Goal: Task Accomplishment & Management: Manage account settings

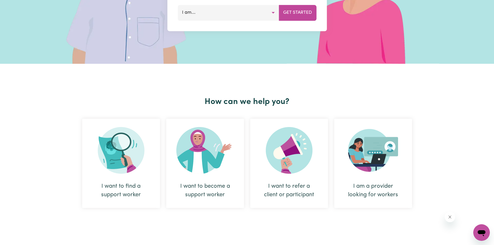
scroll to position [208, 0]
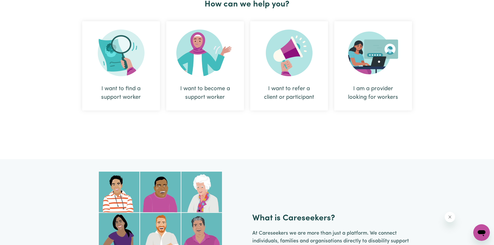
click at [372, 85] on div "I am a provider looking for workers" at bounding box center [373, 93] width 53 height 17
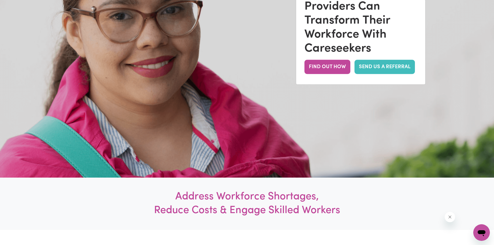
scroll to position [78, 0]
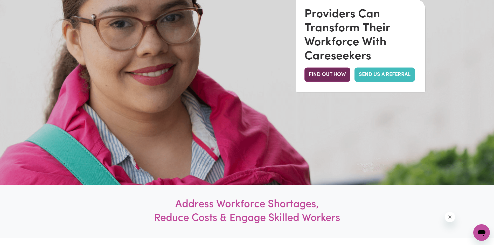
click at [332, 78] on button "FIND OUT HOW" at bounding box center [328, 75] width 46 height 14
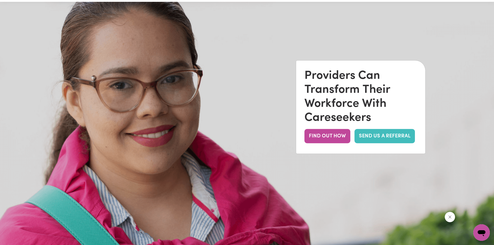
scroll to position [0, 0]
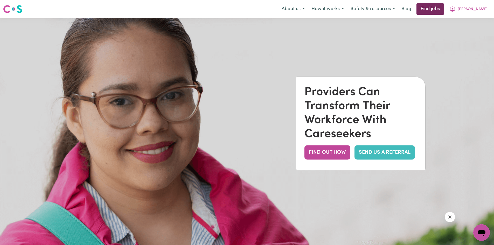
click at [441, 10] on link "Find jobs" at bounding box center [431, 8] width 28 height 11
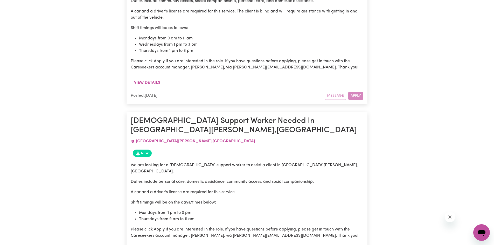
scroll to position [420, 0]
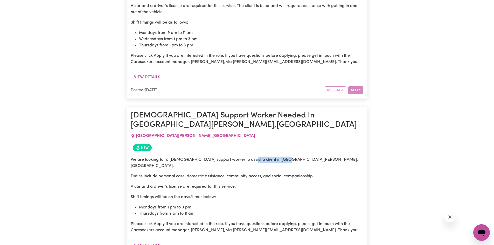
drag, startPoint x: 245, startPoint y: 135, endPoint x: 285, endPoint y: 133, distance: 40.0
click at [285, 157] on p "We are looking for a [DEMOGRAPHIC_DATA] support worker to assist a client in [G…" at bounding box center [247, 163] width 233 height 12
copy p "[GEOGRAPHIC_DATA][PERSON_NAME], [GEOGRAPHIC_DATA]."
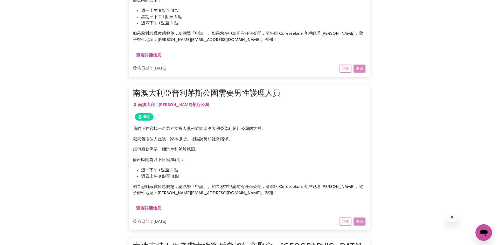
scroll to position [414, 0]
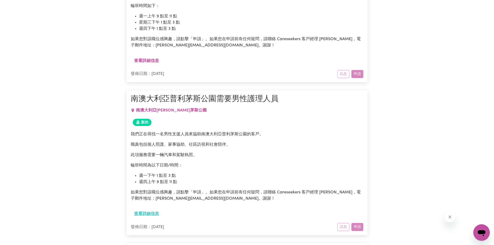
click at [145, 216] on font "查看詳細信息" at bounding box center [146, 214] width 25 height 4
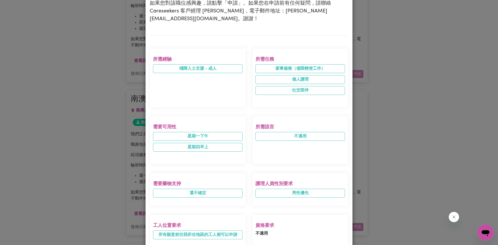
scroll to position [156, 0]
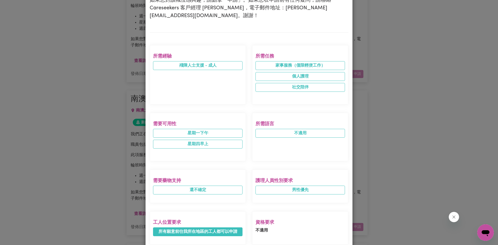
click at [216, 230] on font "所有願意前往我所在地區的工人都可以申請" at bounding box center [198, 232] width 79 height 4
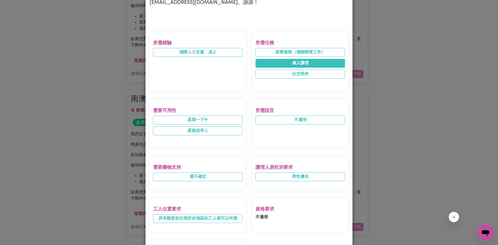
scroll to position [52, 0]
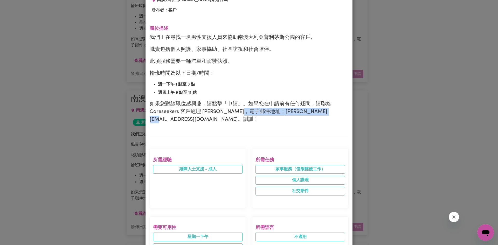
drag, startPoint x: 256, startPoint y: 111, endPoint x: 320, endPoint y: 115, distance: 64.9
click at [320, 115] on font "如果您對該職位感興趣，請點擊「申請」。如果您在申請前有任何疑問，請聯絡 Careseekers 客戶經理 [PERSON_NAME]，電子郵件地址：[PERS…" at bounding box center [241, 111] width 182 height 21
copy font "[PERSON_NAME][EMAIL_ADDRESS][DOMAIN_NAME]"
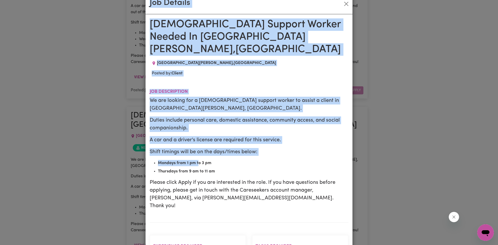
scroll to position [104, 0]
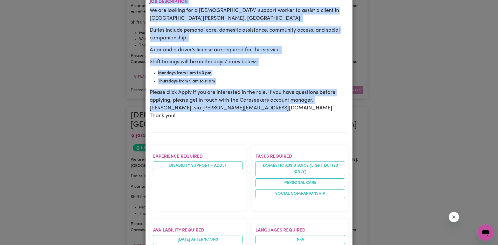
drag, startPoint x: 144, startPoint y: 17, endPoint x: 250, endPoint y: 92, distance: 130.1
click at [250, 92] on div "Job Details [DEMOGRAPHIC_DATA] Support Worker Needed In [GEOGRAPHIC_DATA][PERSO…" at bounding box center [249, 172] width 208 height 539
copy div "Job Details [DEMOGRAPHIC_DATA] Support Worker Needed In [GEOGRAPHIC_DATA][PERSO…"
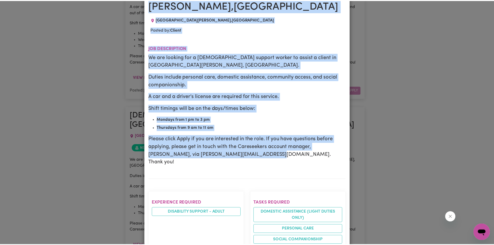
scroll to position [0, 0]
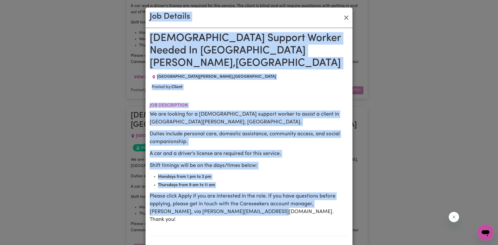
click at [345, 16] on button "Close" at bounding box center [346, 17] width 8 height 8
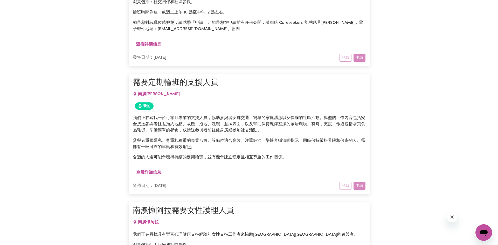
scroll to position [721, 0]
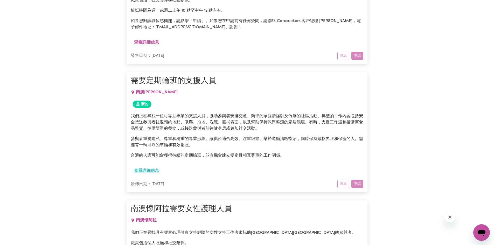
click at [147, 169] on font "查看詳細信息" at bounding box center [146, 171] width 25 height 4
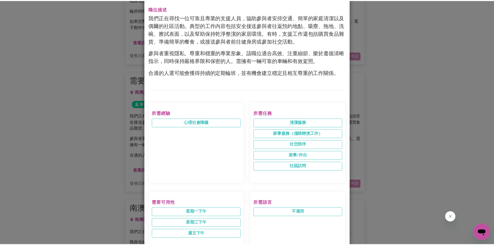
scroll to position [0, 0]
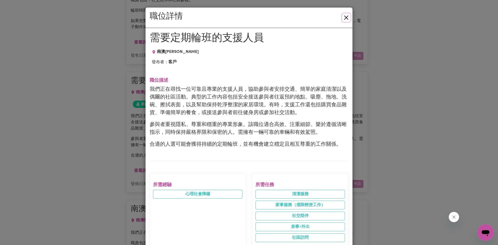
click at [344, 19] on button "關閉" at bounding box center [346, 17] width 8 height 8
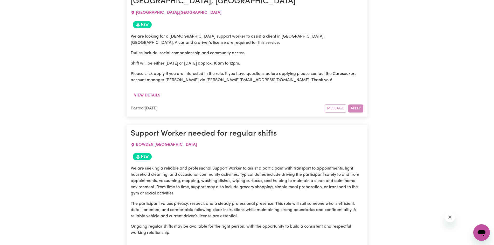
scroll to position [739, 0]
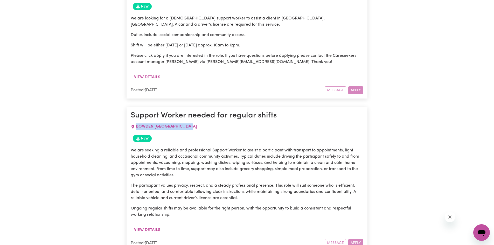
drag, startPoint x: 137, startPoint y: 85, endPoint x: 192, endPoint y: 81, distance: 54.9
click at [192, 120] on div "[GEOGRAPHIC_DATA] , [GEOGRAPHIC_DATA]" at bounding box center [247, 126] width 233 height 12
copy span "[GEOGRAPHIC_DATA] , [GEOGRAPHIC_DATA]"
click at [242, 147] on p "We are seeking a reliable and professional Support Worker to assist a participa…" at bounding box center [247, 162] width 233 height 31
click at [138, 137] on icon "Job posted within the last 30 days" at bounding box center [138, 138] width 2 height 2
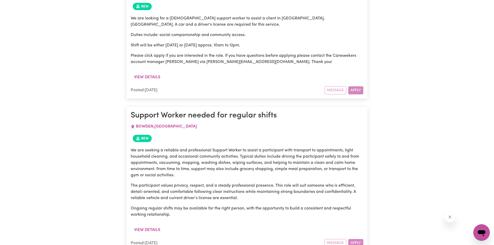
click at [353, 236] on div "Message Apply" at bounding box center [344, 243] width 39 height 8
click at [354, 236] on div "Message Apply" at bounding box center [344, 243] width 39 height 8
click at [222, 183] on p "The participant values privacy, respect, and a steady professional presence. Th…" at bounding box center [247, 192] width 233 height 19
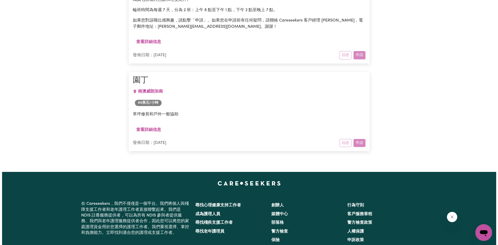
scroll to position [982, 0]
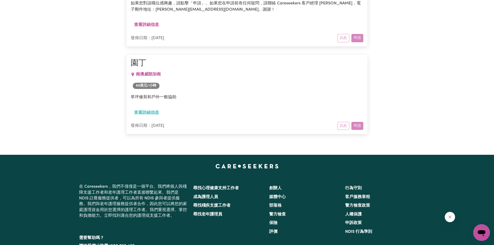
click at [147, 111] on font "查看詳細信息" at bounding box center [146, 113] width 25 height 4
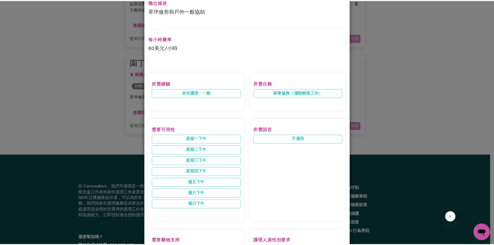
scroll to position [0, 0]
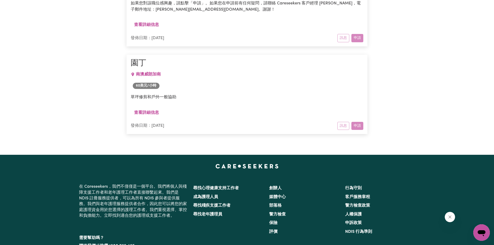
click at [254, 104] on div "草坪修剪和戶外一般協助" at bounding box center [247, 99] width 233 height 17
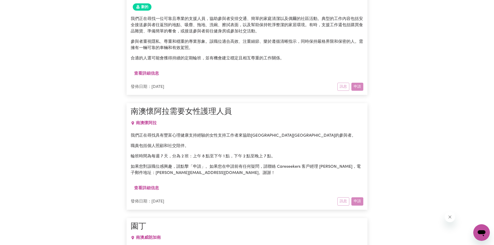
scroll to position [800, 0]
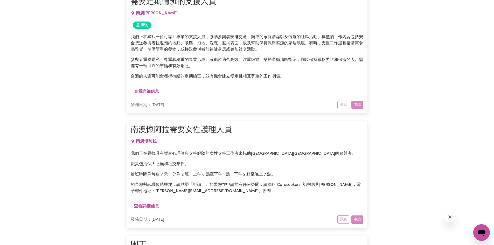
drag, startPoint x: 151, startPoint y: 88, endPoint x: 172, endPoint y: 90, distance: 21.3
click at [170, 90] on div "查看詳細信息" at bounding box center [247, 94] width 233 height 14
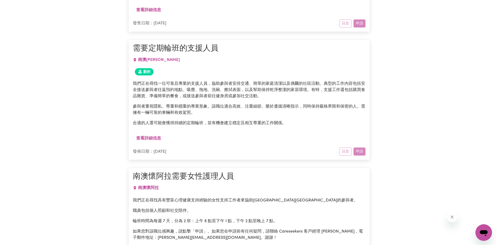
scroll to position [748, 0]
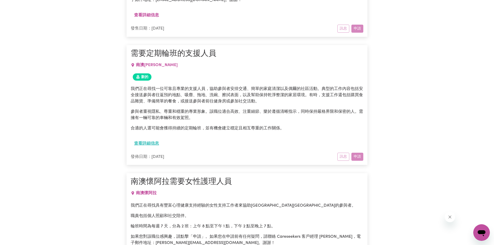
click at [147, 139] on button "查看詳細信息" at bounding box center [147, 144] width 32 height 10
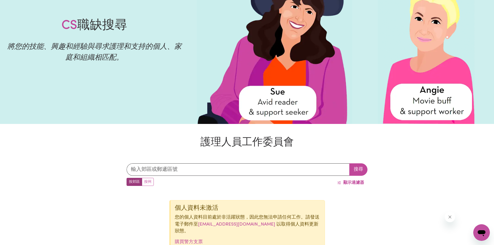
scroll to position [0, 0]
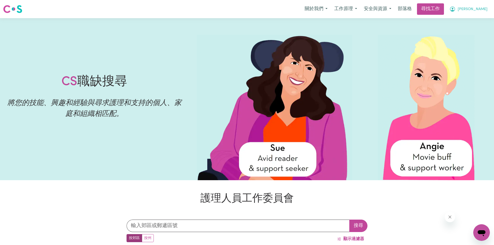
click at [484, 9] on font "[PERSON_NAME]" at bounding box center [473, 9] width 30 height 4
click at [464, 20] on font "我的帳戶" at bounding box center [461, 20] width 15 height 4
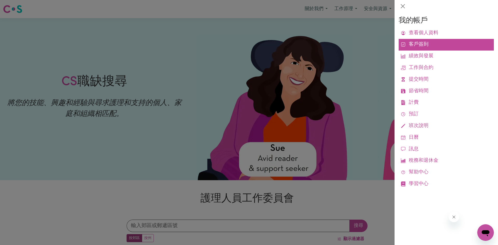
click at [428, 45] on font "客戶簽到" at bounding box center [419, 44] width 20 height 5
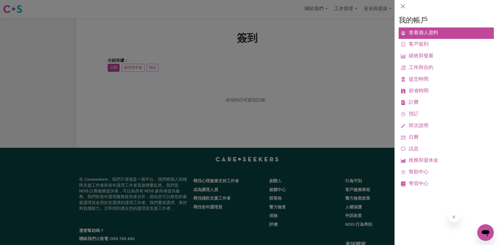
click at [438, 32] on font "查看個人資料" at bounding box center [424, 33] width 30 height 5
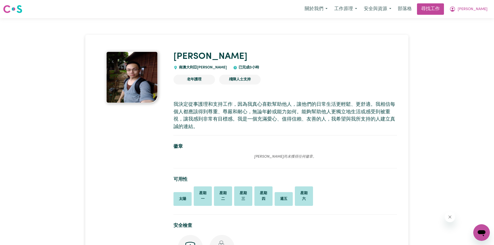
drag, startPoint x: 386, startPoint y: 67, endPoint x: 395, endPoint y: 66, distance: 8.7
click at [386, 67] on div "嘉佑 南 澳大利亞 [PERSON_NAME] 已完成0 小時" at bounding box center [286, 60] width 224 height 19
